Goal: Information Seeking & Learning: Learn about a topic

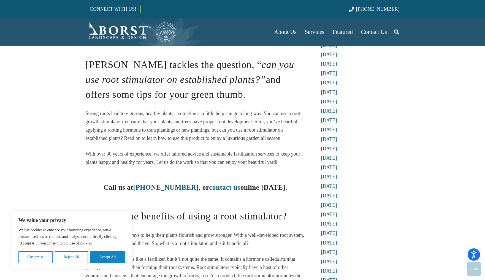
scroll to position [313, 0]
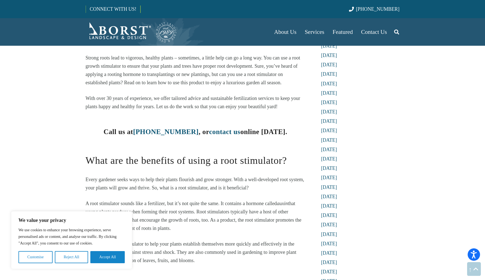
click at [177, 161] on span "What are the benefits of using a root stimulator?" at bounding box center [186, 160] width 201 height 11
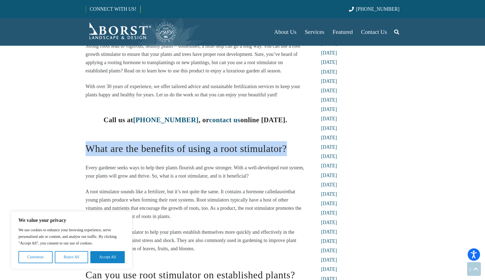
scroll to position [327, 0]
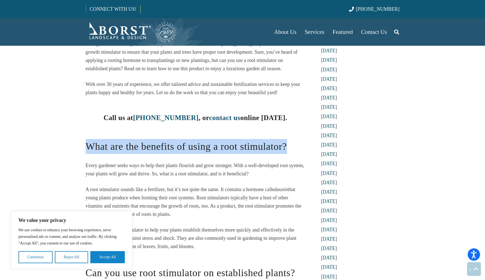
click at [178, 167] on span "Every gardener seeks ways to help their plants flourish and grow stronger. With…" at bounding box center [195, 170] width 219 height 14
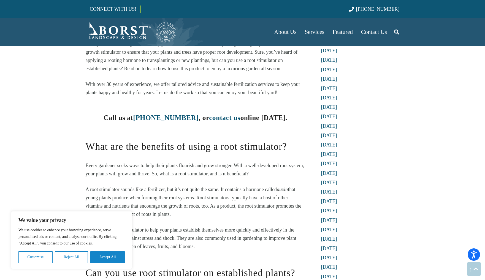
click at [178, 167] on span "Every gardener seeks ways to help their plants flourish and grow stronger. With…" at bounding box center [195, 170] width 219 height 14
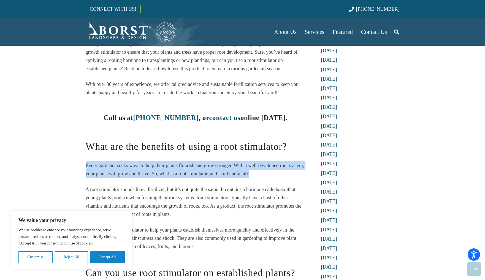
click at [178, 167] on span "Every gardener seeks ways to help their plants flourish and grow stronger. With…" at bounding box center [195, 170] width 219 height 14
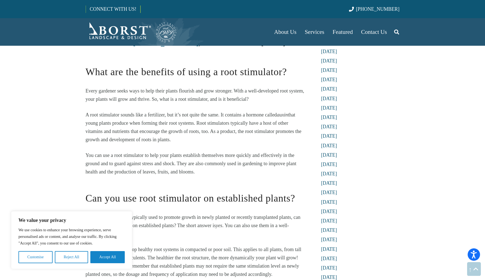
scroll to position [402, 0]
click at [167, 124] on span "that young plants produce when forming their root systems. Root stimulators typ…" at bounding box center [194, 127] width 216 height 30
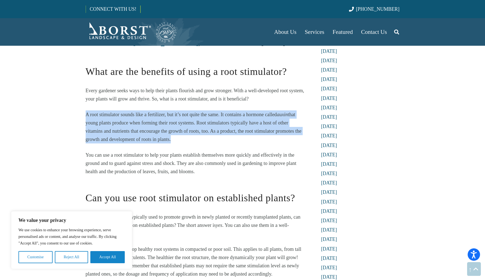
click at [167, 124] on span "that young plants produce when forming their root systems. Root stimulators typ…" at bounding box center [194, 127] width 216 height 30
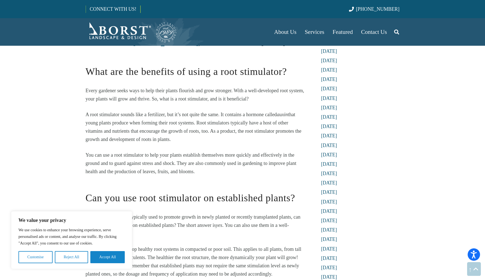
click at [147, 123] on span "that young plants produce when forming their root systems. Root stimulators typ…" at bounding box center [194, 127] width 216 height 30
click at [129, 123] on span "that young plants produce when forming their root systems. Root stimulators typ…" at bounding box center [194, 127] width 216 height 30
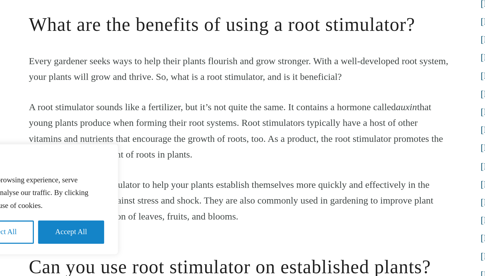
scroll to position [330, 0]
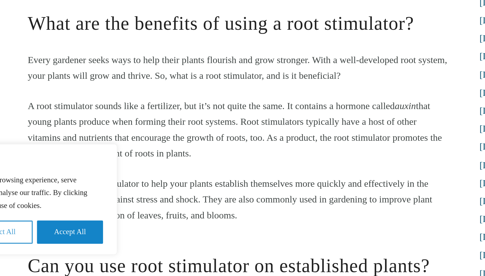
click at [55, 247] on button "Reject All" at bounding box center [71, 253] width 33 height 12
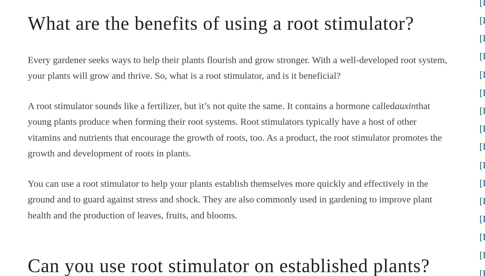
click at [86, 225] on span "You can use a root stimulator to help your plants establish themselves more qui…" at bounding box center [191, 236] width 211 height 22
click at [86, 185] on span "that young plants produce when forming their root systems. Root stimulators typ…" at bounding box center [194, 200] width 216 height 30
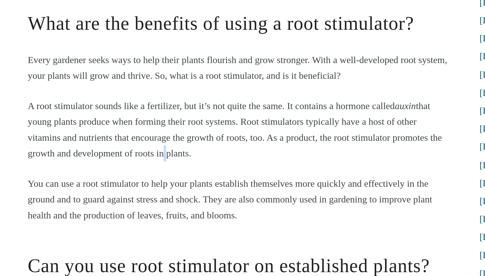
click at [86, 185] on span "that young plants produce when forming their root systems. Root stimulators typ…" at bounding box center [194, 200] width 216 height 30
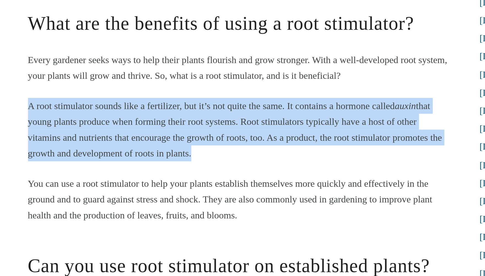
click at [86, 185] on span "that young plants produce when forming their root systems. Root stimulators typ…" at bounding box center [194, 200] width 216 height 30
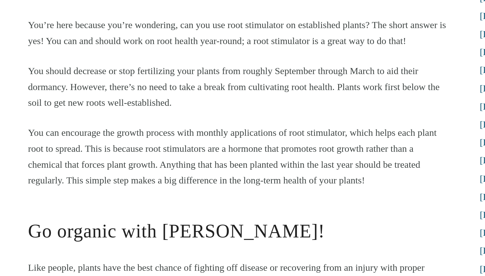
scroll to position [578, 0]
